Goal: Find specific page/section: Find specific page/section

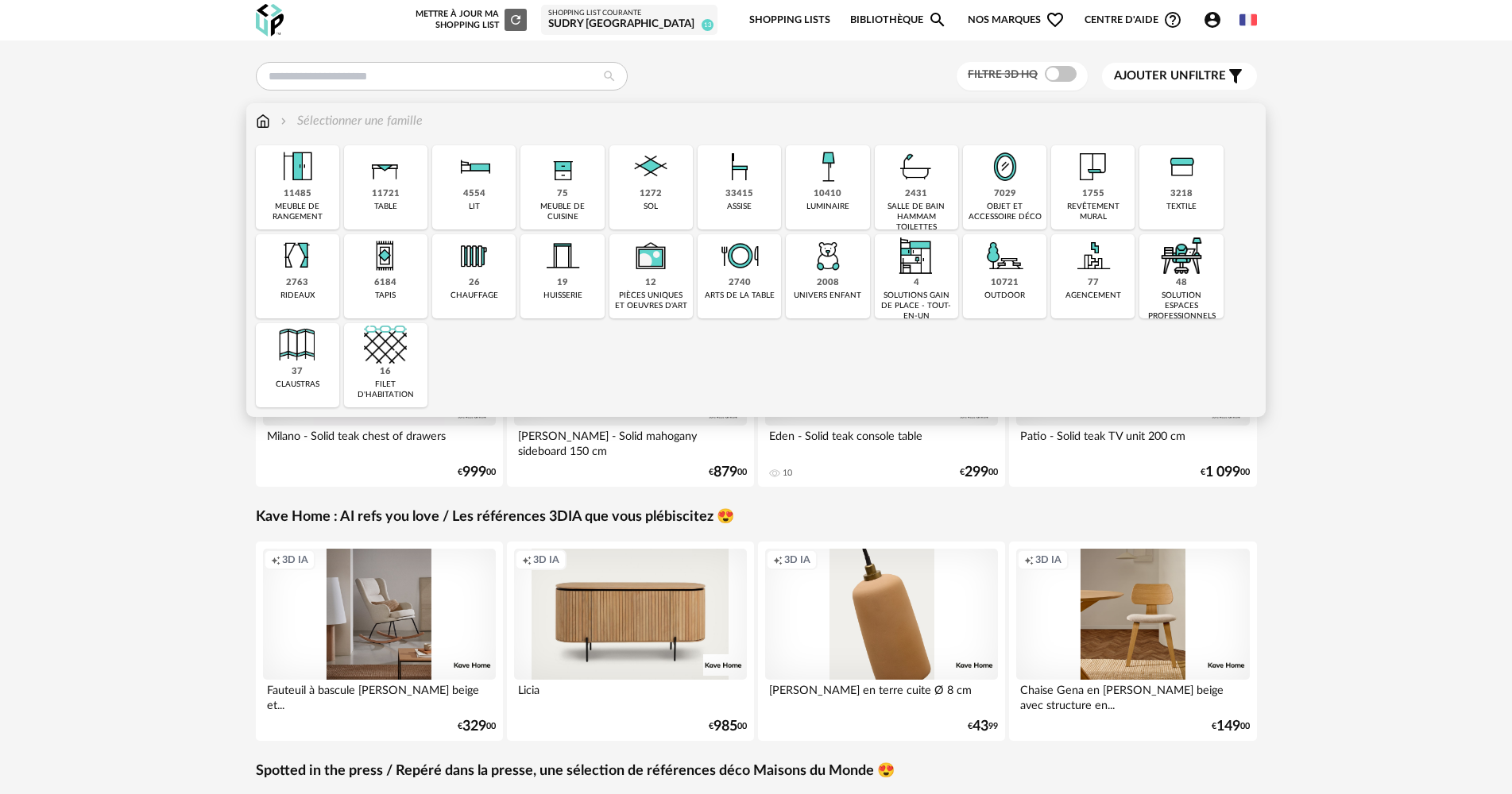
click at [266, 119] on img at bounding box center [263, 121] width 14 height 19
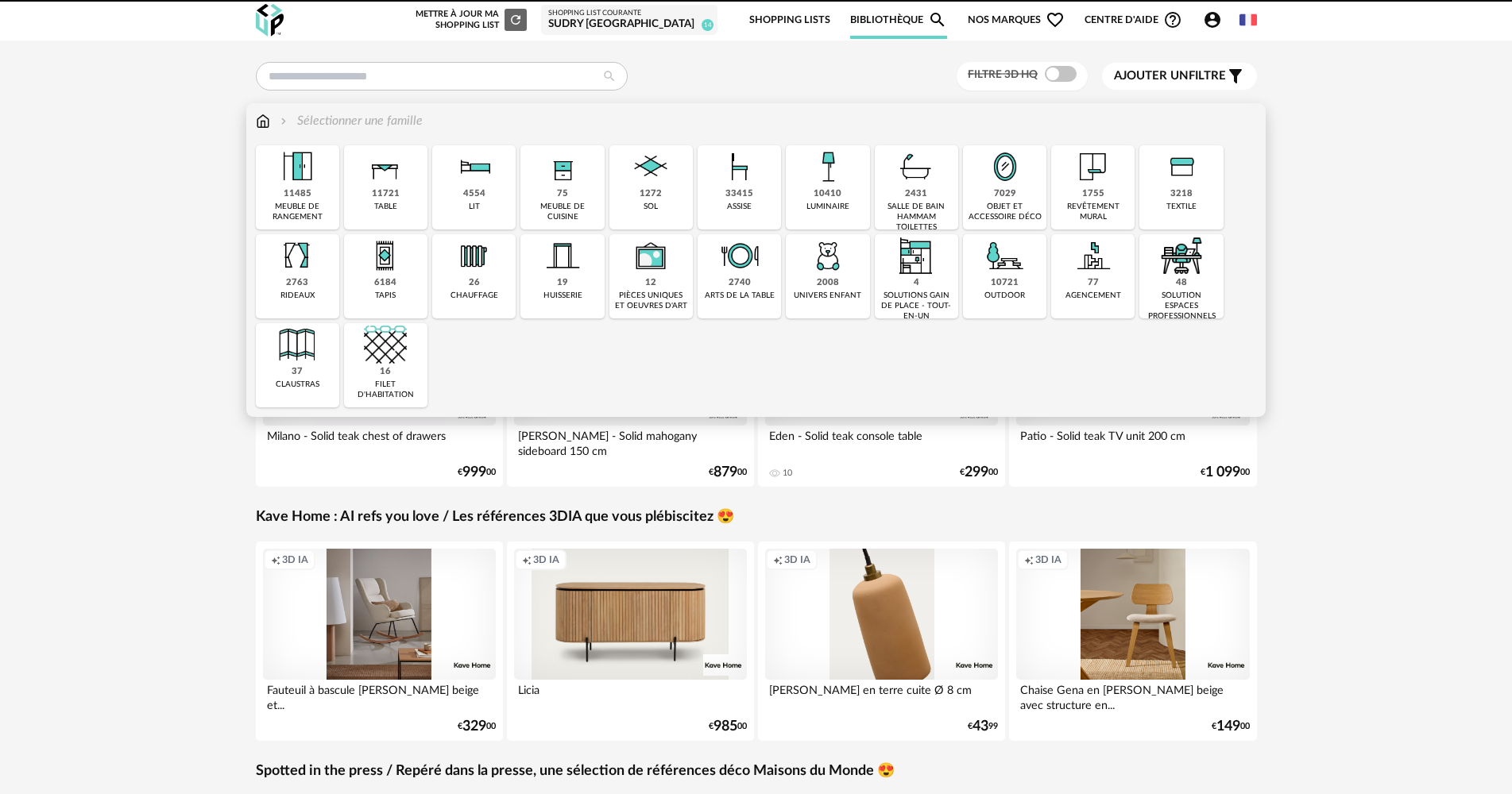
click at [919, 180] on img at bounding box center [915, 166] width 42 height 42
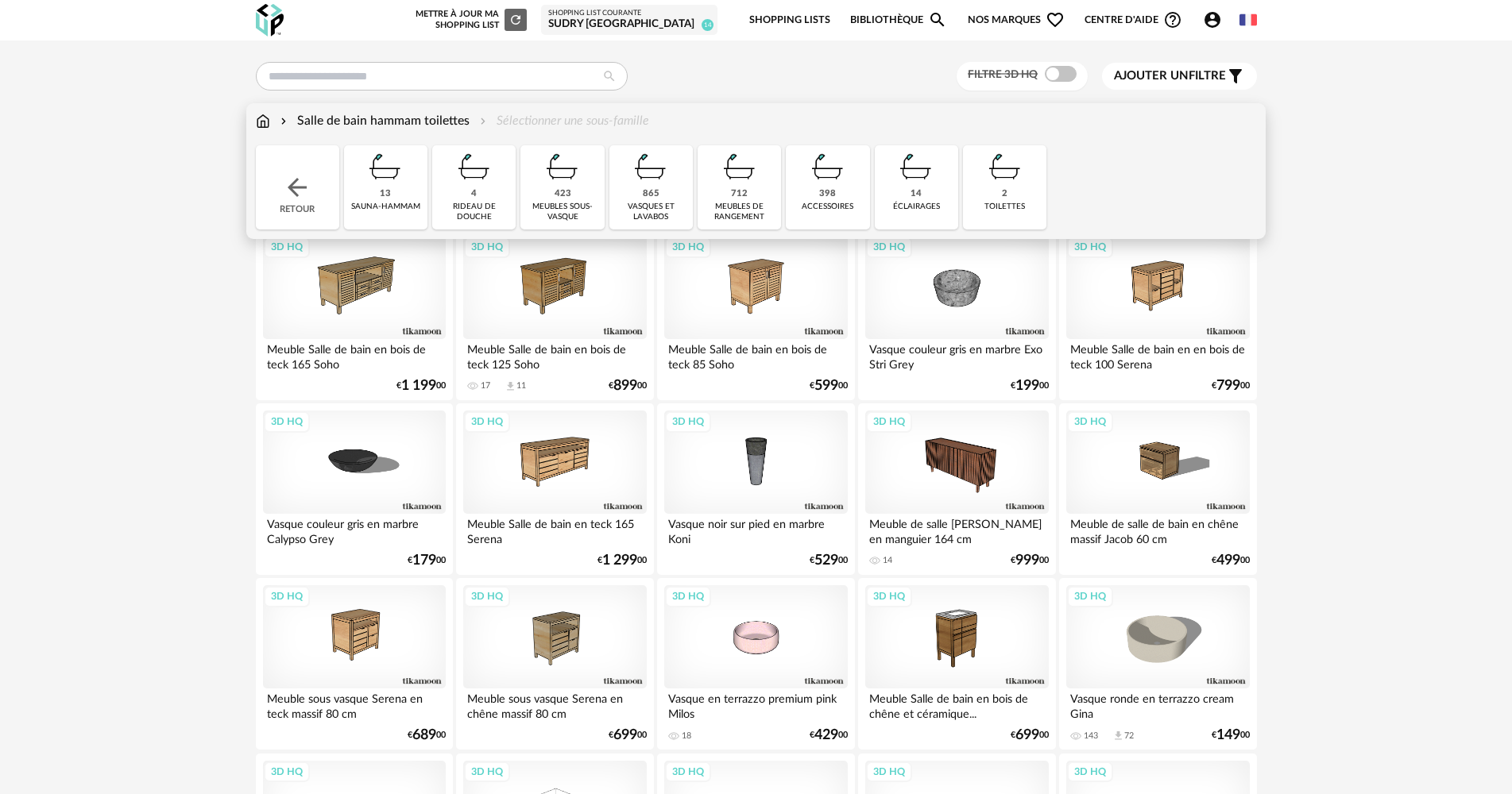
click at [266, 182] on div "Retour" at bounding box center [297, 187] width 83 height 84
